Goal: Navigation & Orientation: Find specific page/section

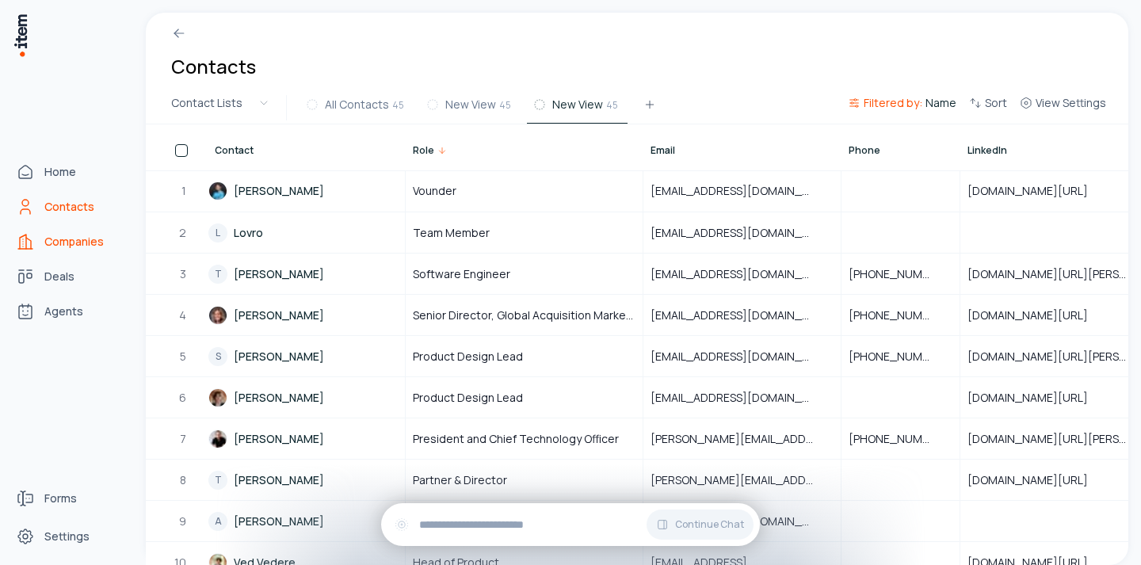
click at [54, 240] on span "Companies" at bounding box center [73, 242] width 59 height 16
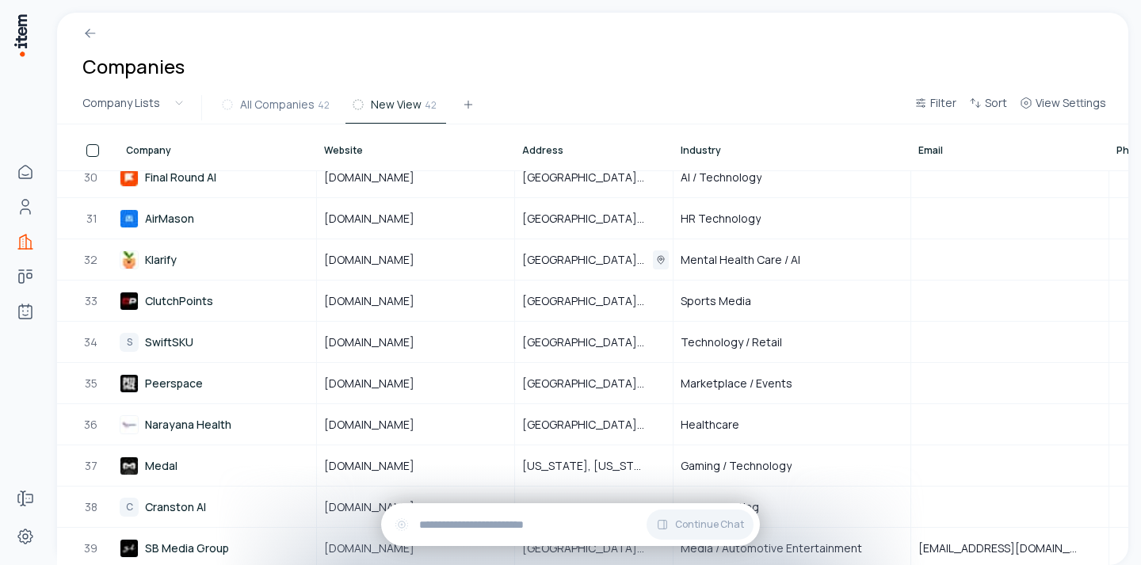
scroll to position [1336, 0]
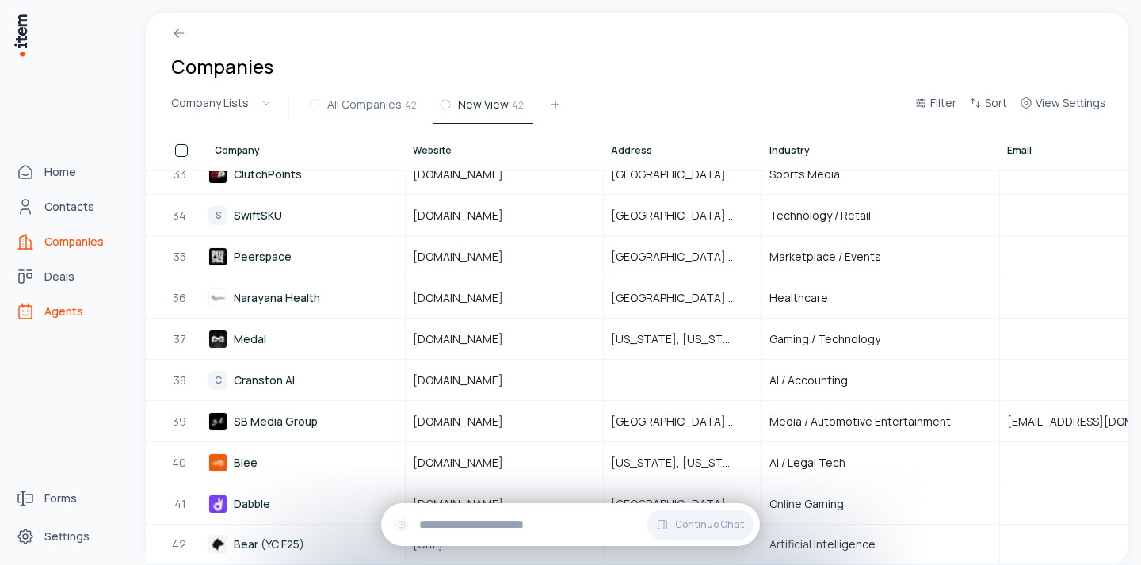
click at [27, 306] on icon "Agents" at bounding box center [25, 312] width 13 height 13
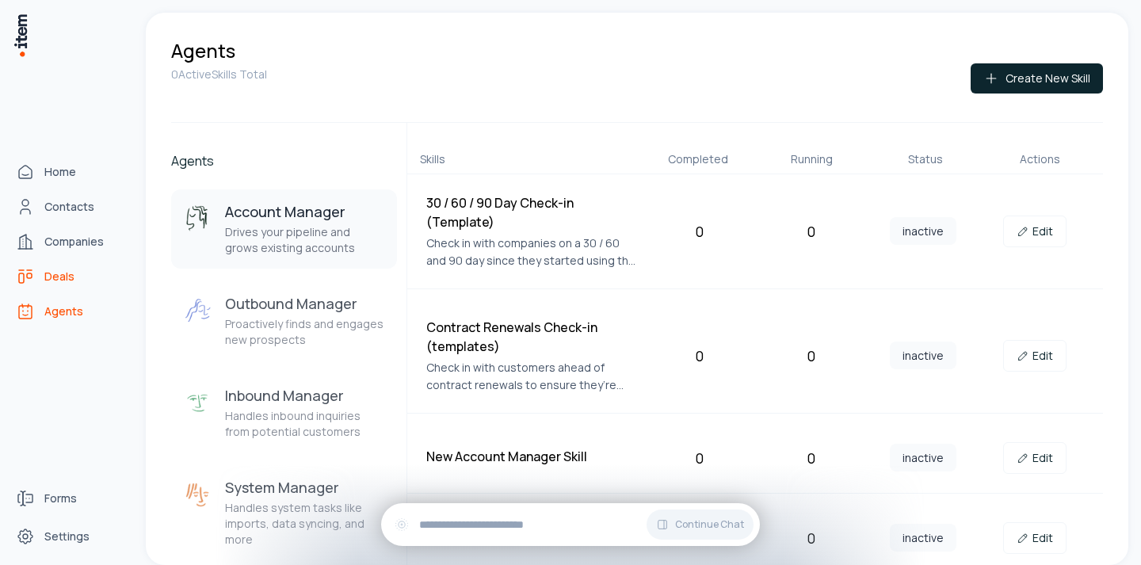
click at [32, 275] on icon "deals" at bounding box center [25, 276] width 19 height 19
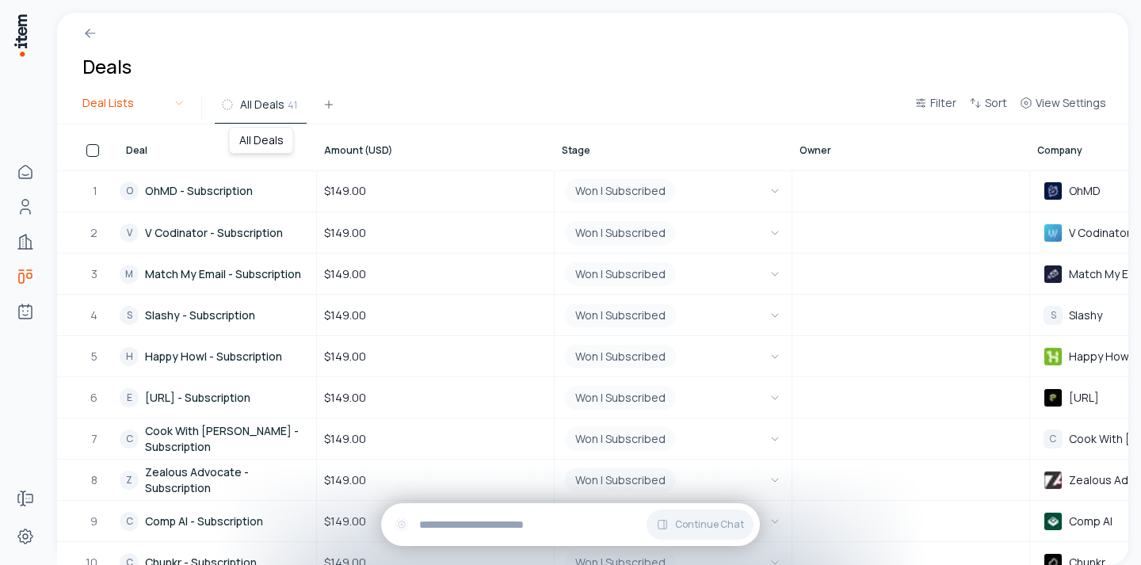
click at [180, 101] on html "Home Contacts Companies Deals Agents Forms Settings Deals Deal Lists All Deals …" at bounding box center [570, 282] width 1141 height 565
click at [170, 101] on html "Home Contacts Companies Deals Agents Forms Settings Deals Deal Lists All Deals …" at bounding box center [570, 282] width 1141 height 565
click at [941, 94] on button "Filter" at bounding box center [935, 108] width 55 height 29
click at [921, 113] on html "Home Contacts Companies Deals Agents Forms Settings Deals Deal Lists All Deals …" at bounding box center [570, 282] width 1141 height 565
click at [1037, 98] on span "View Settings" at bounding box center [1071, 103] width 71 height 16
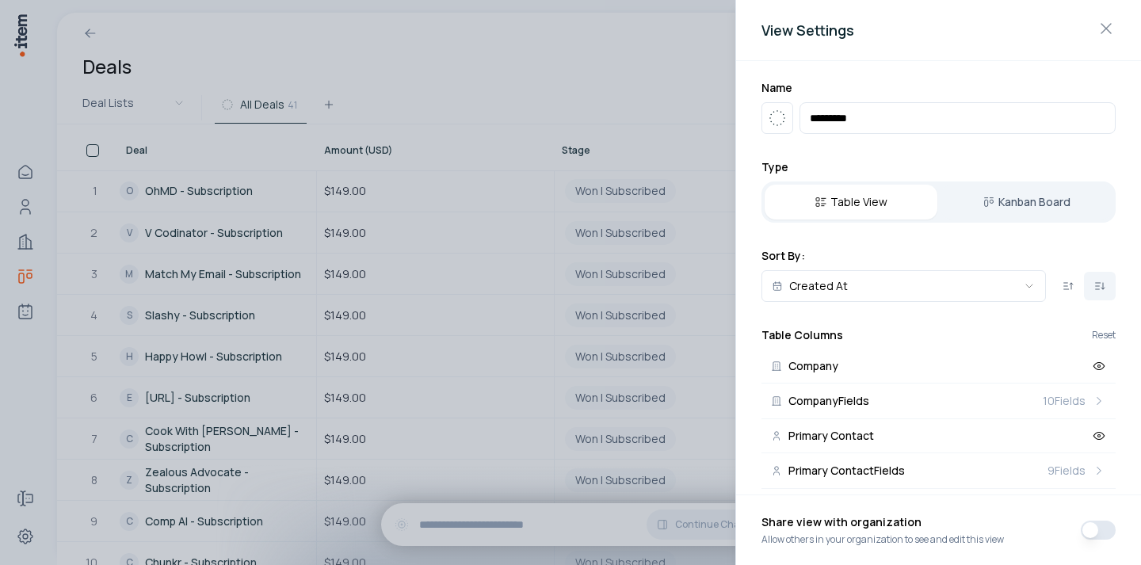
click at [1096, 36] on h2 "View Settings" at bounding box center [939, 30] width 354 height 22
click at [1102, 27] on icon "button" at bounding box center [1106, 28] width 19 height 19
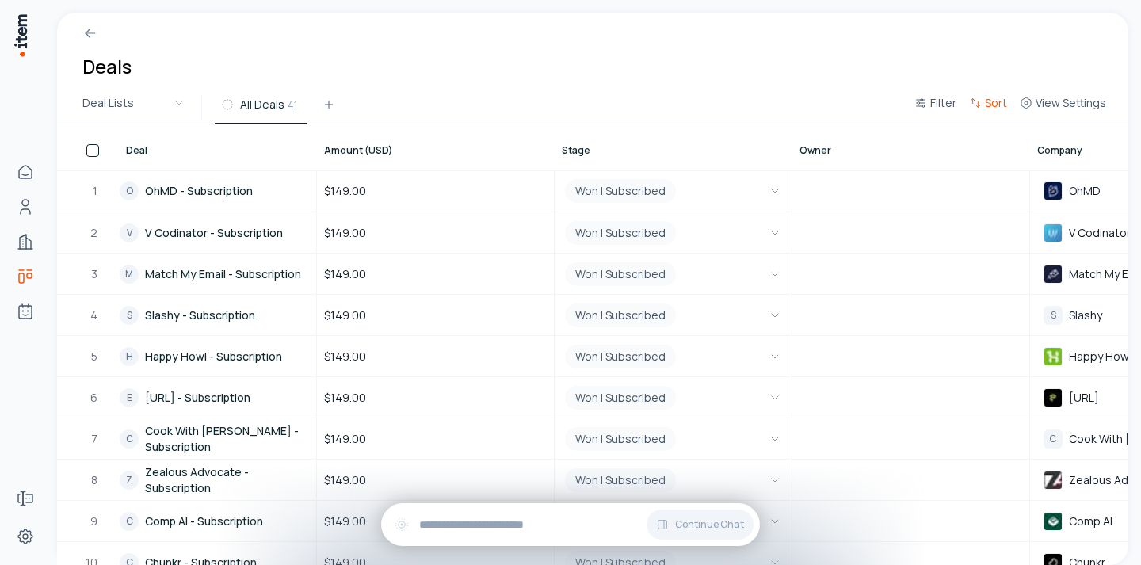
click at [984, 108] on button "Sort" at bounding box center [988, 108] width 51 height 29
